Goal: Information Seeking & Learning: Check status

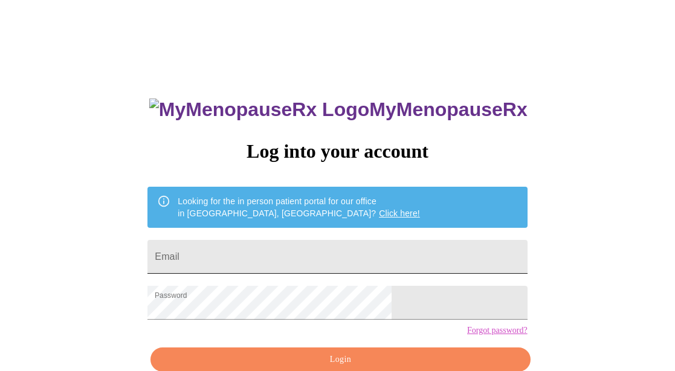
click at [264, 240] on input "Email" at bounding box center [336, 257] width 379 height 34
type input "[EMAIL_ADDRESS][DOMAIN_NAME]"
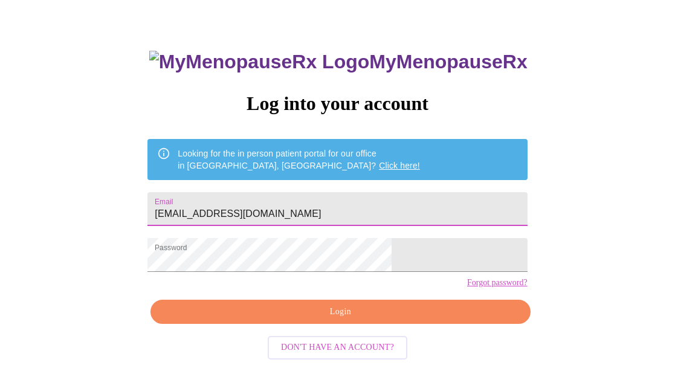
scroll to position [63, 0]
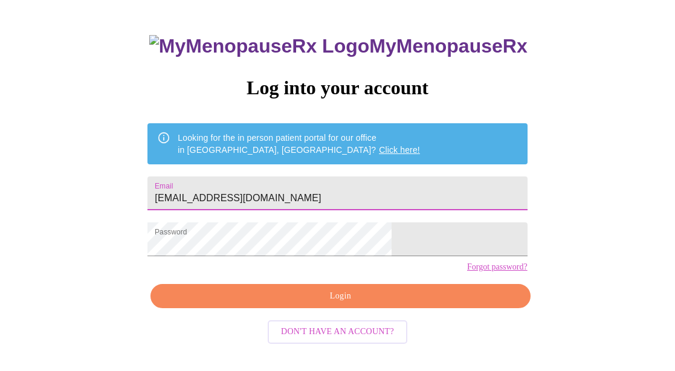
click at [323, 332] on div "MyMenopauseRx Log into your account Looking for the in person patient portal fo…" at bounding box center [337, 201] width 404 height 371
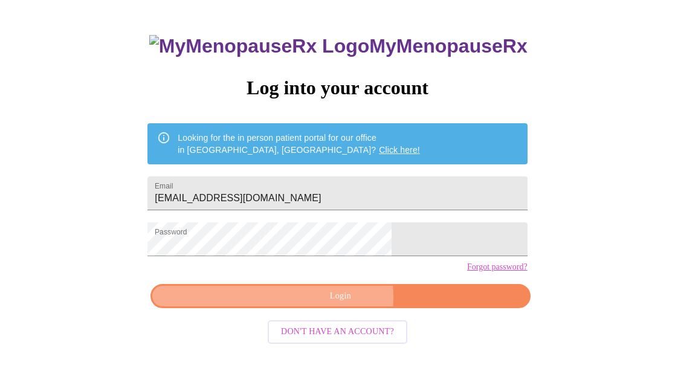
click at [337, 304] on span "Login" at bounding box center [340, 296] width 352 height 15
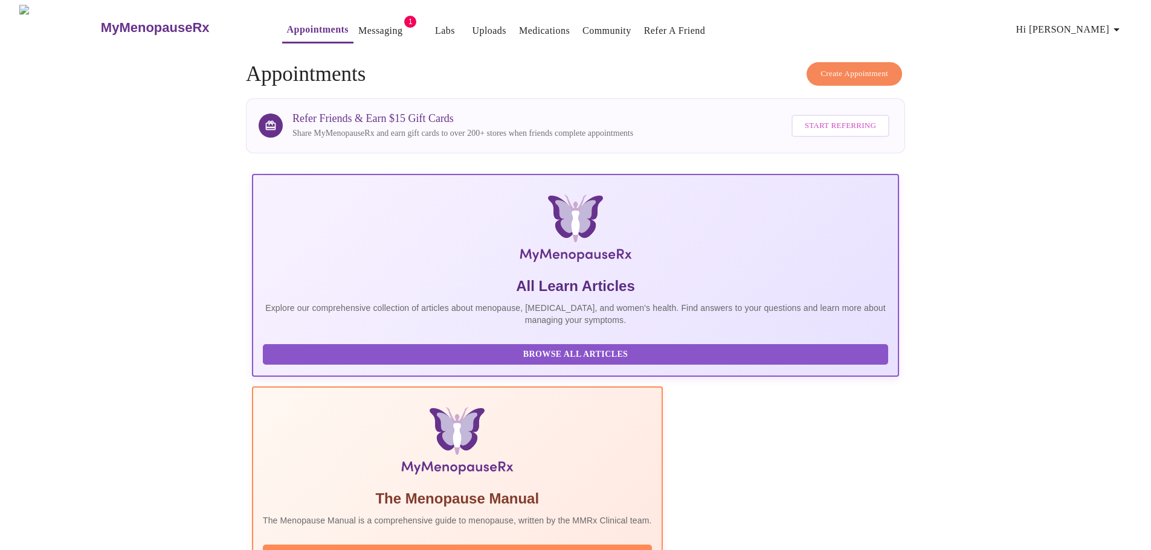
click at [358, 26] on link "Messaging" at bounding box center [380, 30] width 44 height 17
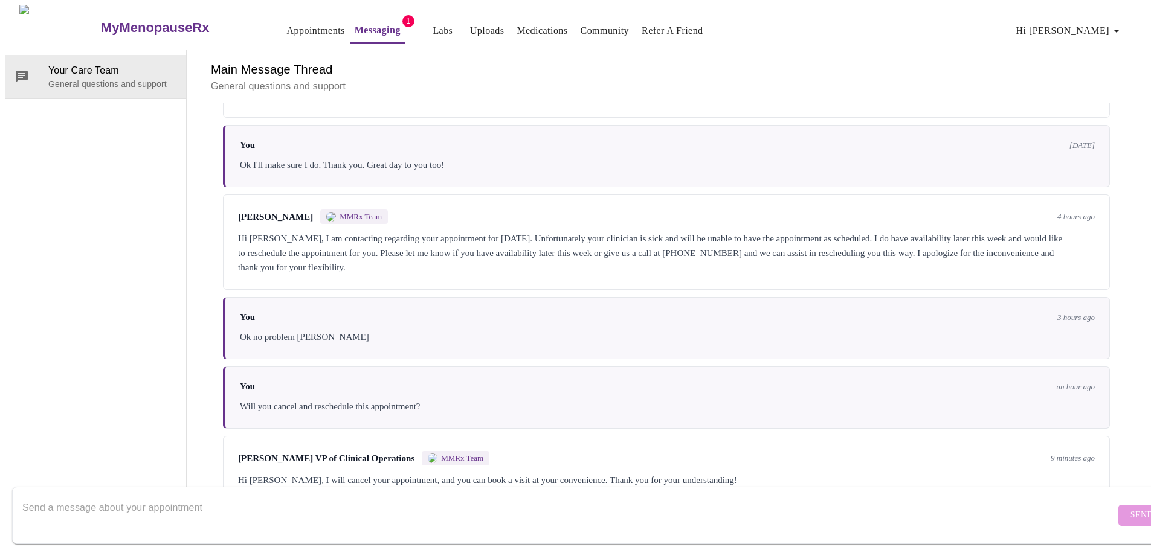
scroll to position [525, 0]
click at [417, 370] on textarea "Send a message about your appointment" at bounding box center [568, 515] width 1093 height 39
type textarea "y"
type textarea "ty"
click at [674, 370] on span "Send" at bounding box center [1141, 515] width 23 height 15
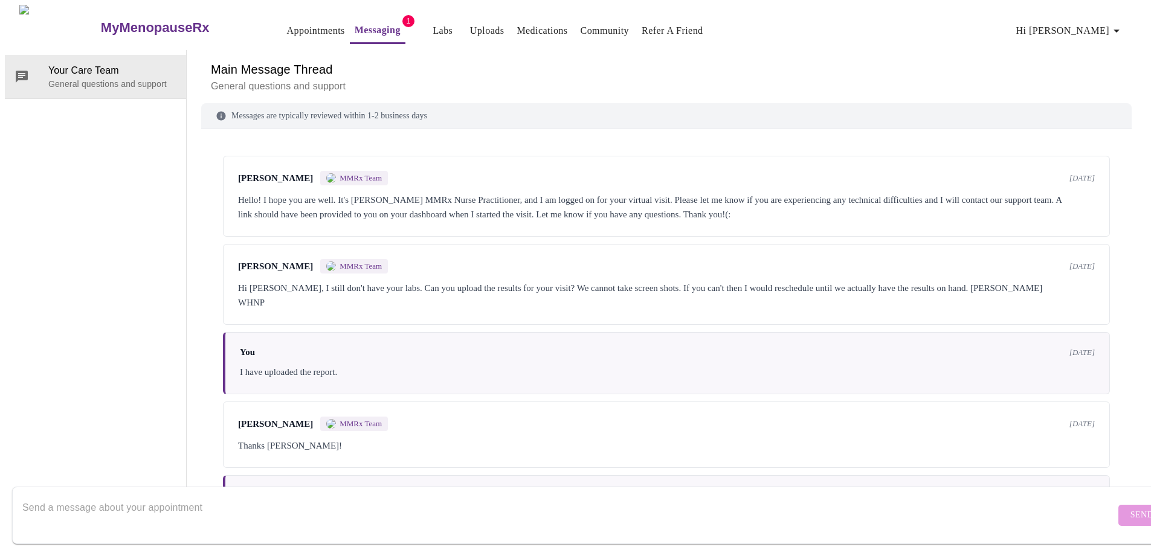
scroll to position [0, 0]
click at [433, 27] on link "Labs" at bounding box center [443, 30] width 20 height 17
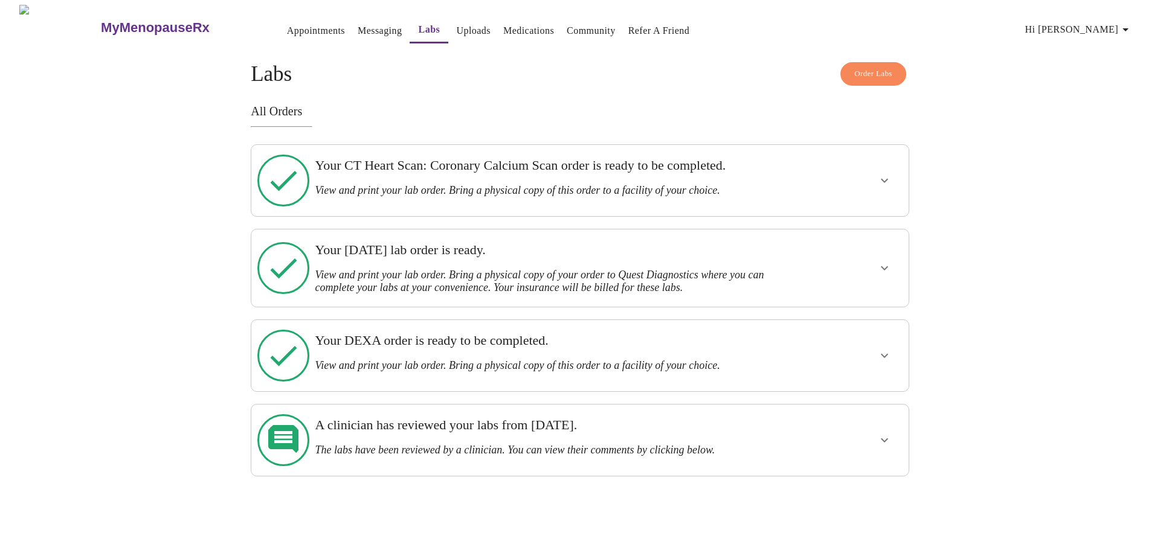
click at [674, 261] on icon "show more" at bounding box center [884, 268] width 14 height 14
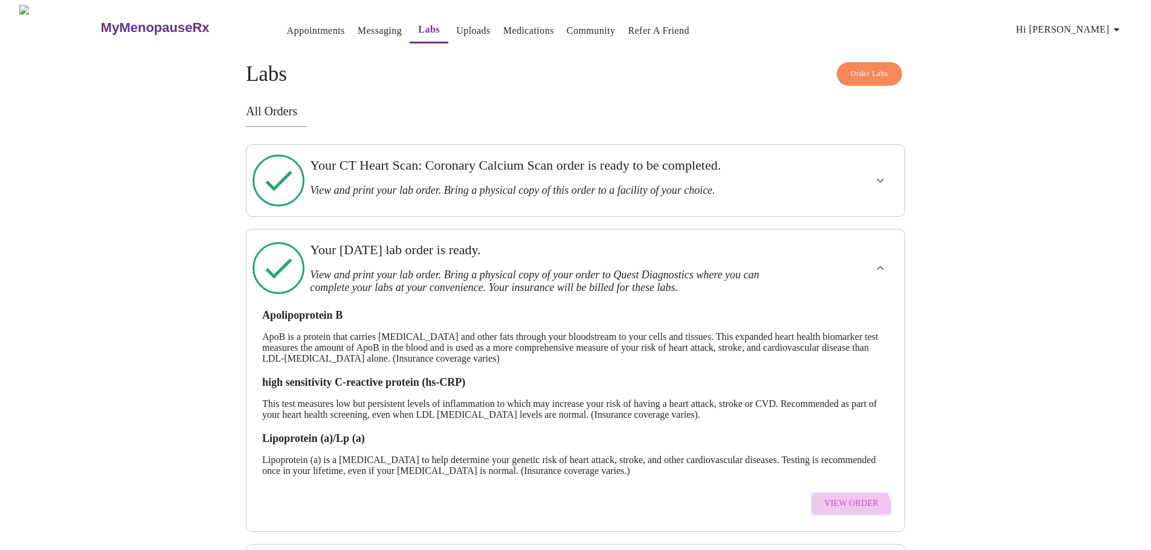
click at [674, 370] on span "View Order" at bounding box center [851, 504] width 54 height 15
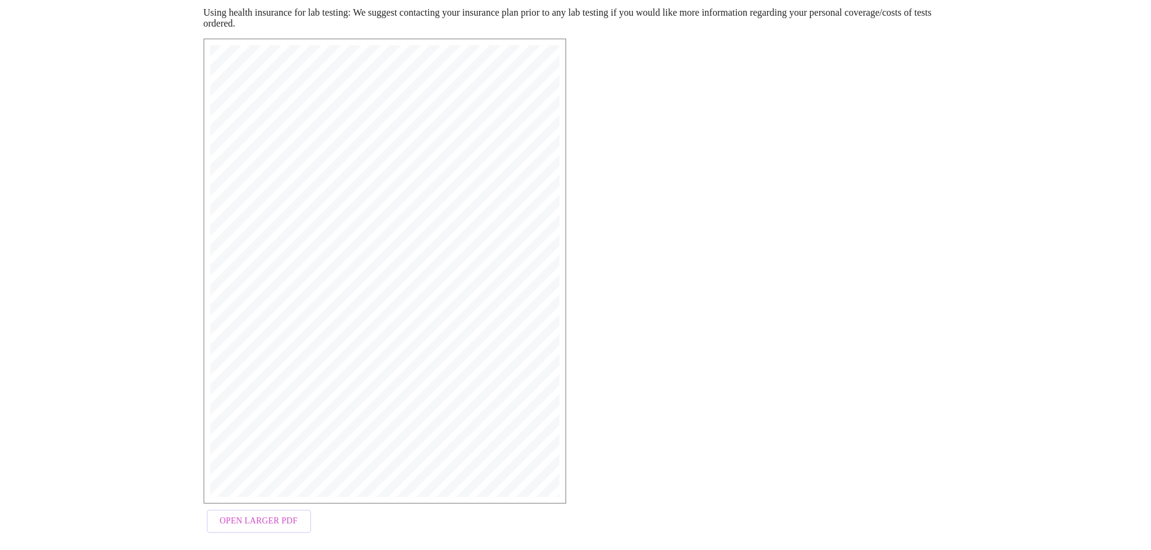
scroll to position [193, 0]
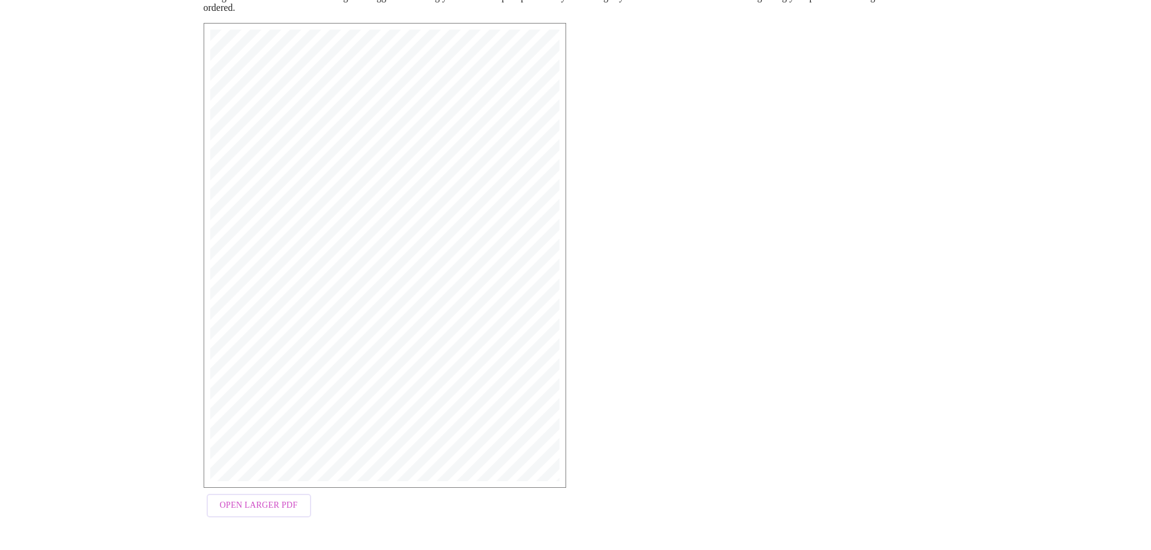
drag, startPoint x: 246, startPoint y: 511, endPoint x: 265, endPoint y: 511, distance: 19.3
click at [246, 370] on span "Open Larger PDF" at bounding box center [259, 505] width 78 height 15
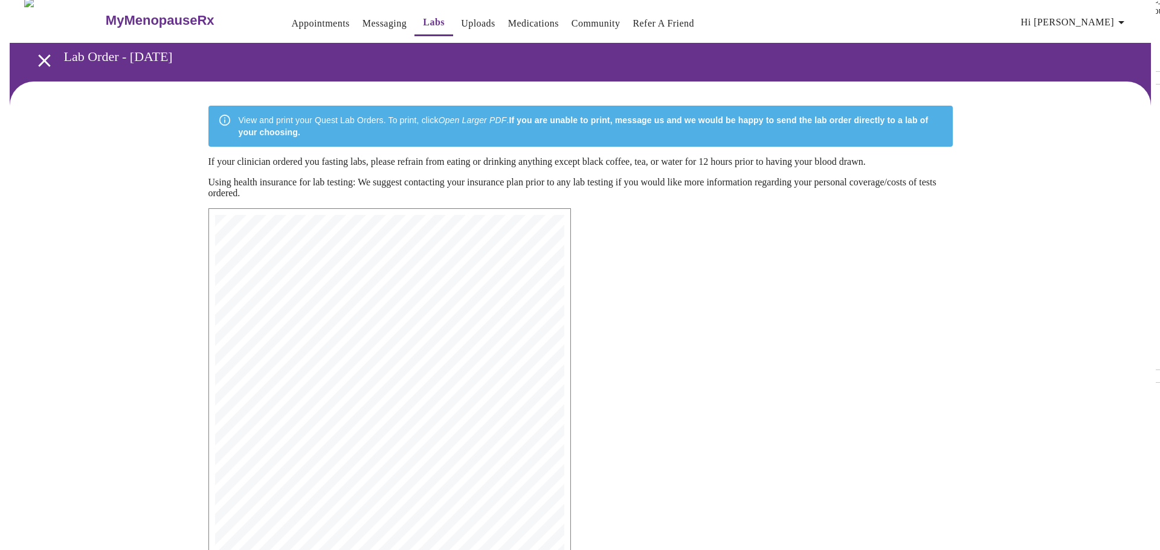
scroll to position [0, 0]
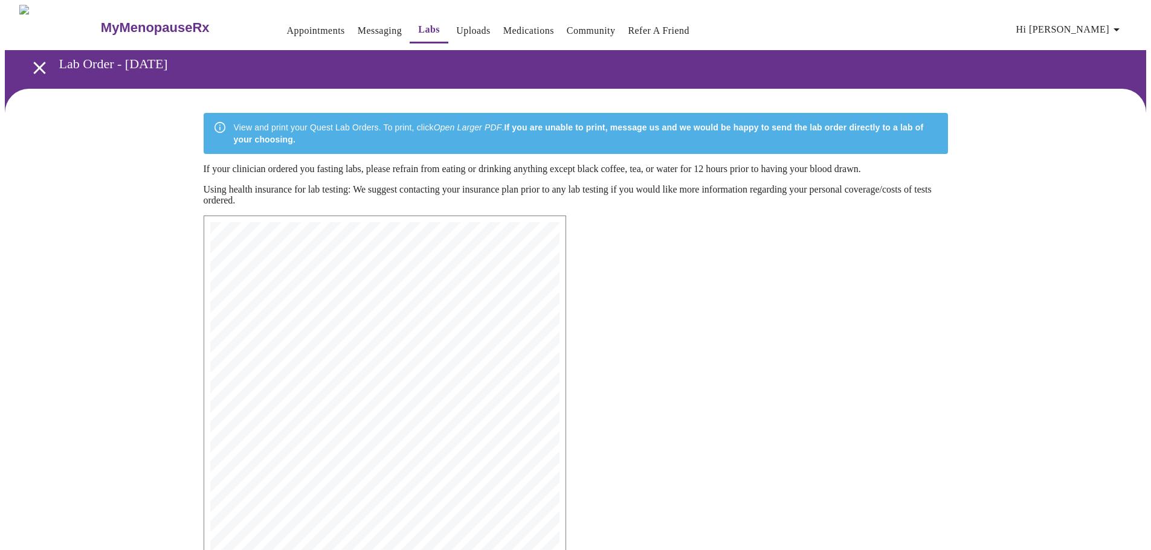
click at [456, 22] on link "Uploads" at bounding box center [473, 30] width 34 height 17
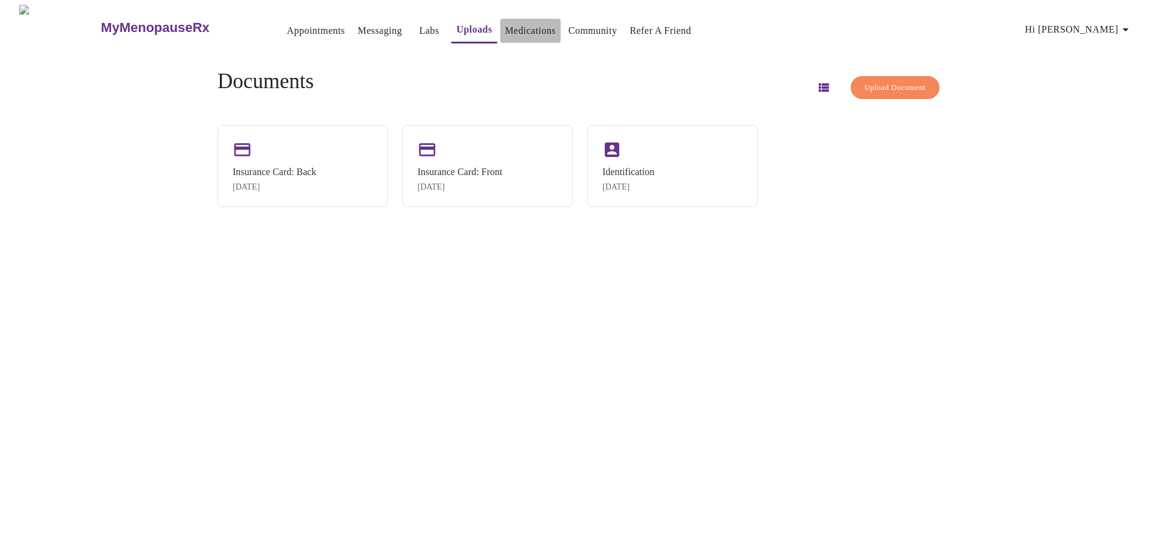
click at [523, 27] on link "Medications" at bounding box center [530, 30] width 51 height 17
